Goal: Task Accomplishment & Management: Manage account settings

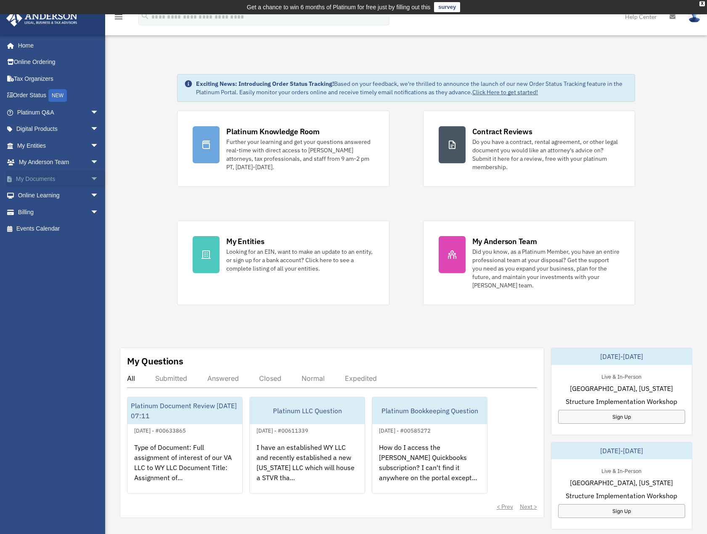
click at [90, 179] on span "arrow_drop_down" at bounding box center [98, 178] width 17 height 17
click at [33, 191] on link "Box" at bounding box center [62, 195] width 100 height 17
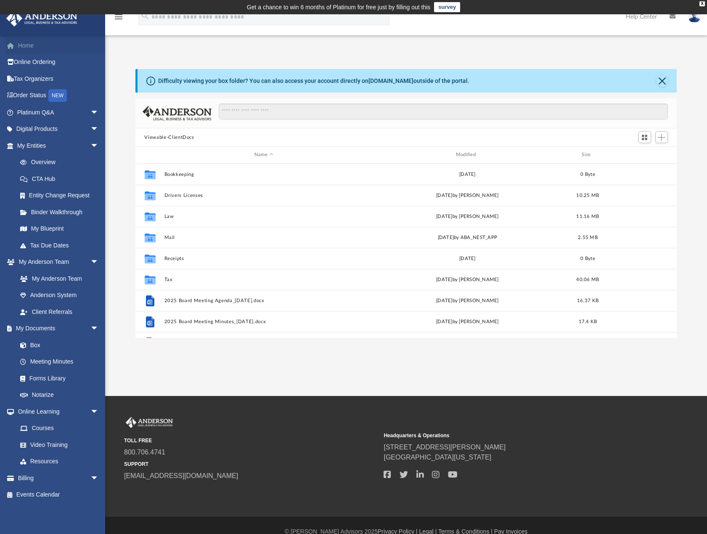
click at [35, 47] on link "Home" at bounding box center [59, 45] width 106 height 17
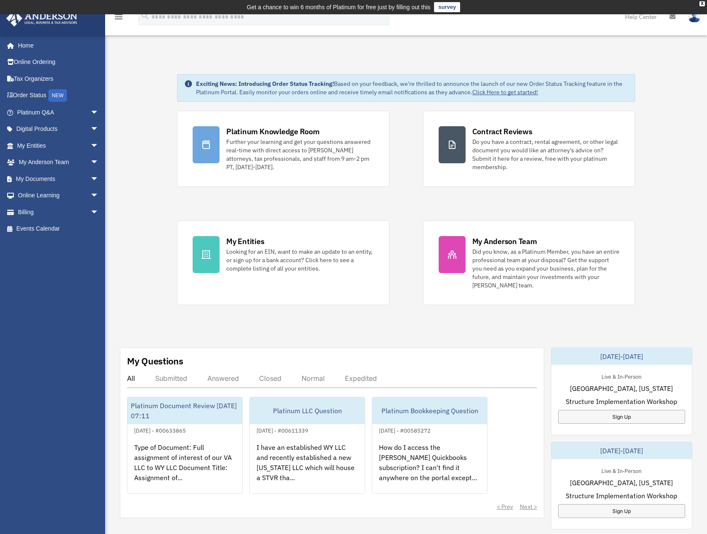
click at [693, 21] on img at bounding box center [694, 17] width 13 height 12
click at [536, 74] on link "Logout" at bounding box center [568, 73] width 84 height 17
